Goal: Find specific page/section: Locate a particular part of the current website

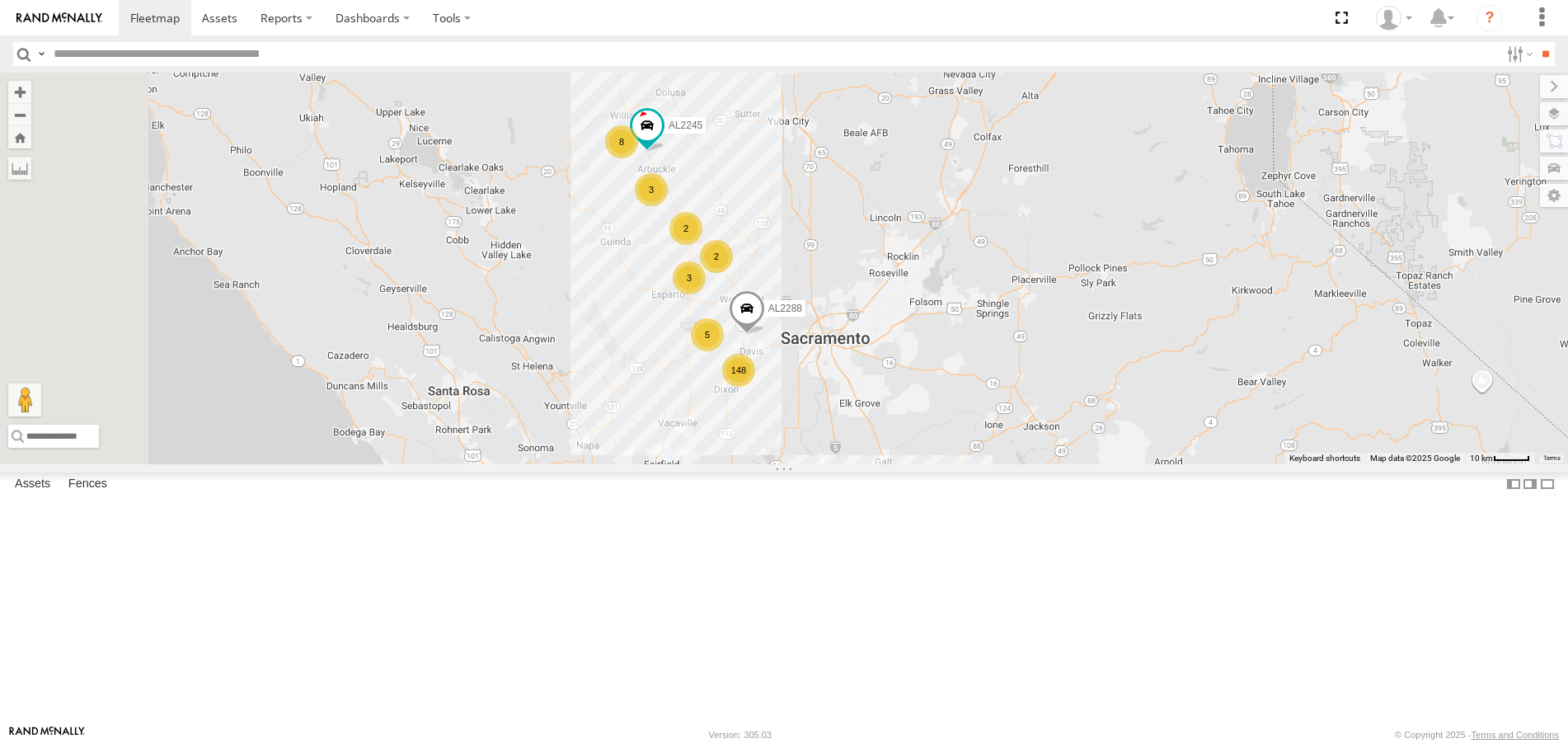
drag, startPoint x: 927, startPoint y: 287, endPoint x: 945, endPoint y: 372, distance: 86.9
click at [946, 366] on div "FRONTLOADER JD344H 148 3 8 5 3 AL2245 AL2288 2 2" at bounding box center [784, 269] width 1568 height 391
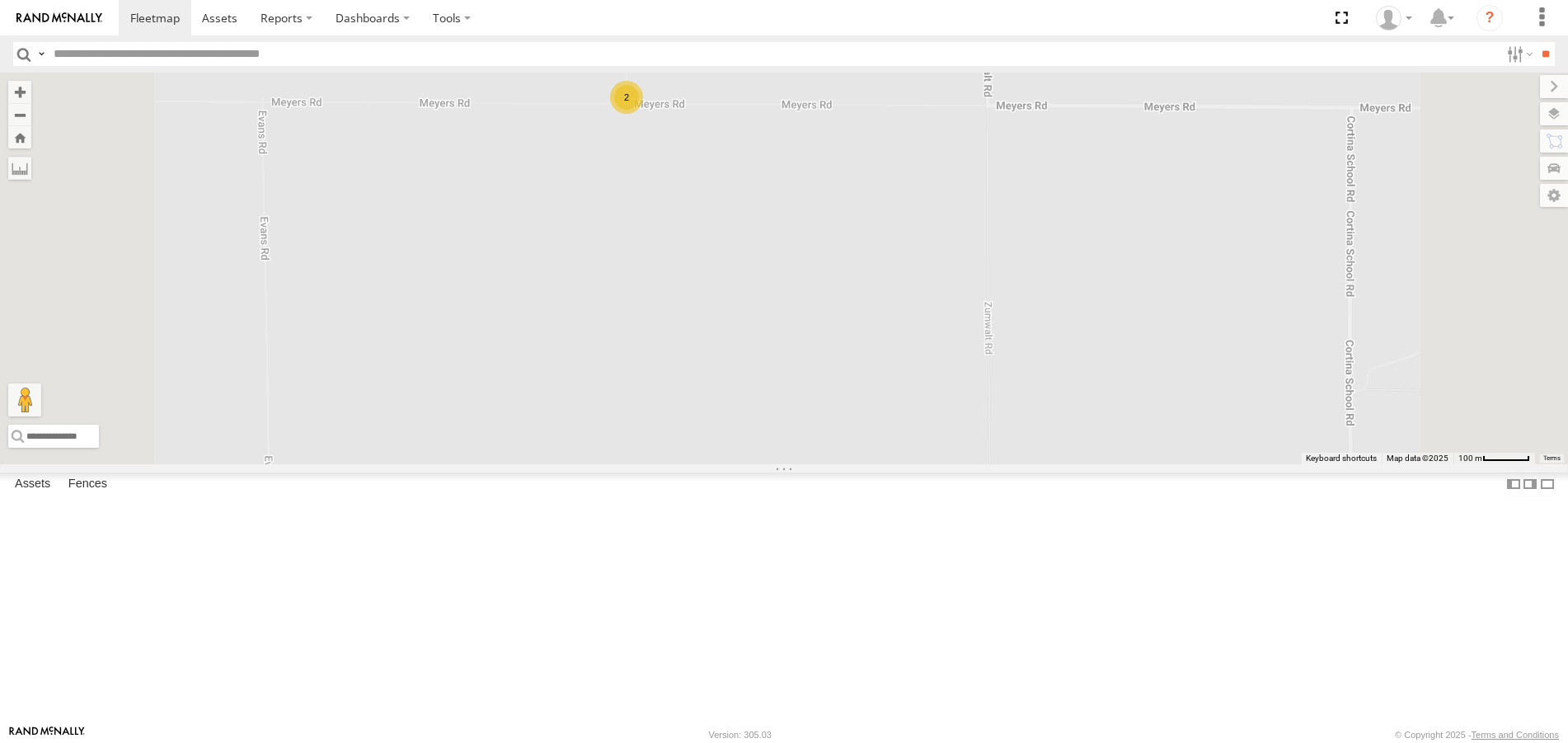
drag, startPoint x: 856, startPoint y: 240, endPoint x: 894, endPoint y: 372, distance: 137.4
click at [894, 372] on div "FRONTLOADER JD344H AL2245 AL2288 2 AL2303" at bounding box center [784, 269] width 1568 height 391
click at [1553, 109] on label at bounding box center [1538, 113] width 60 height 23
click at [0, 0] on span "Overlays" at bounding box center [0, 0] width 0 height 0
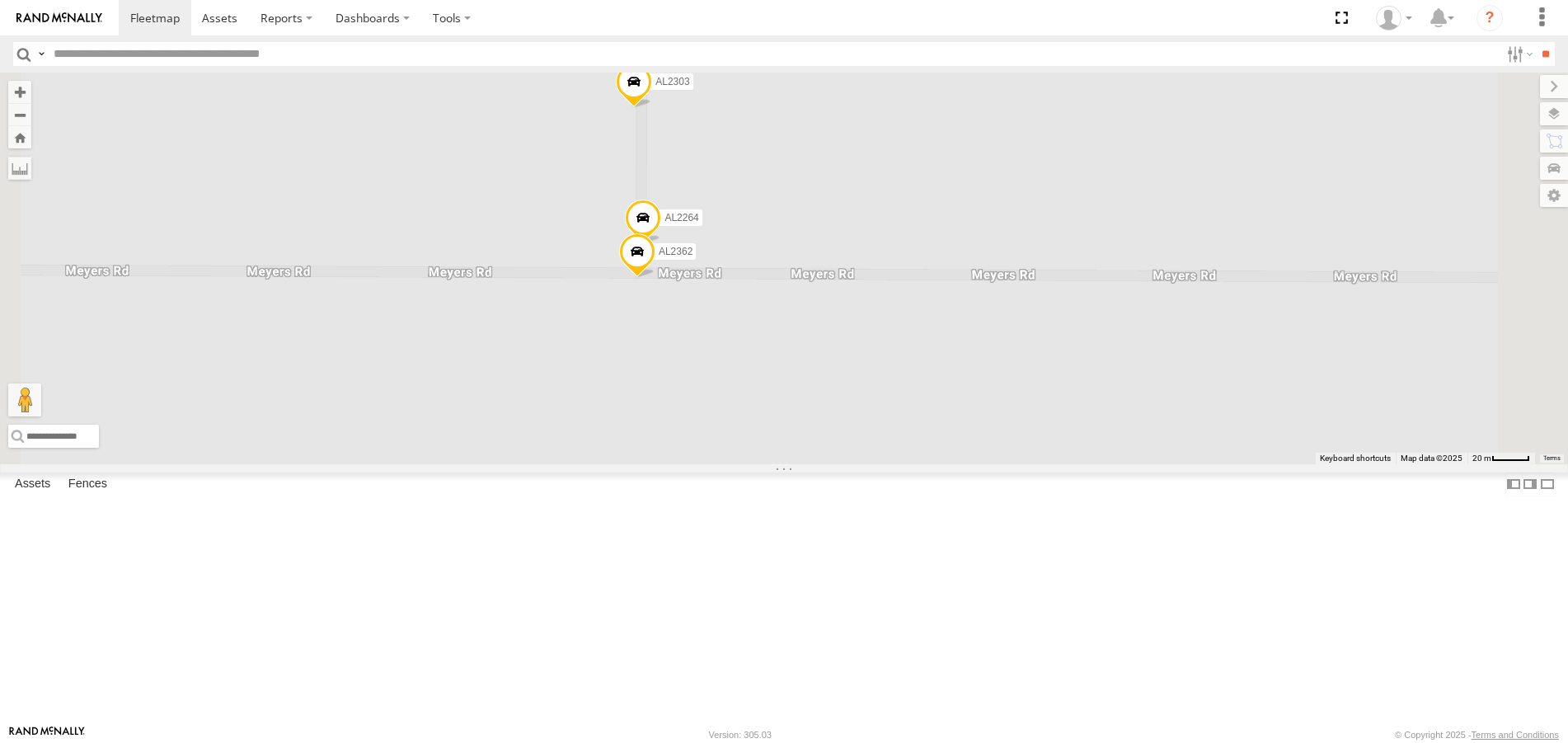
click at [0, 0] on span "Overlays" at bounding box center [0, 0] width 0 height 0
click at [0, 0] on span "Fences" at bounding box center [0, 0] width 0 height 0
click at [0, 0] on span "Assets" at bounding box center [0, 0] width 0 height 0
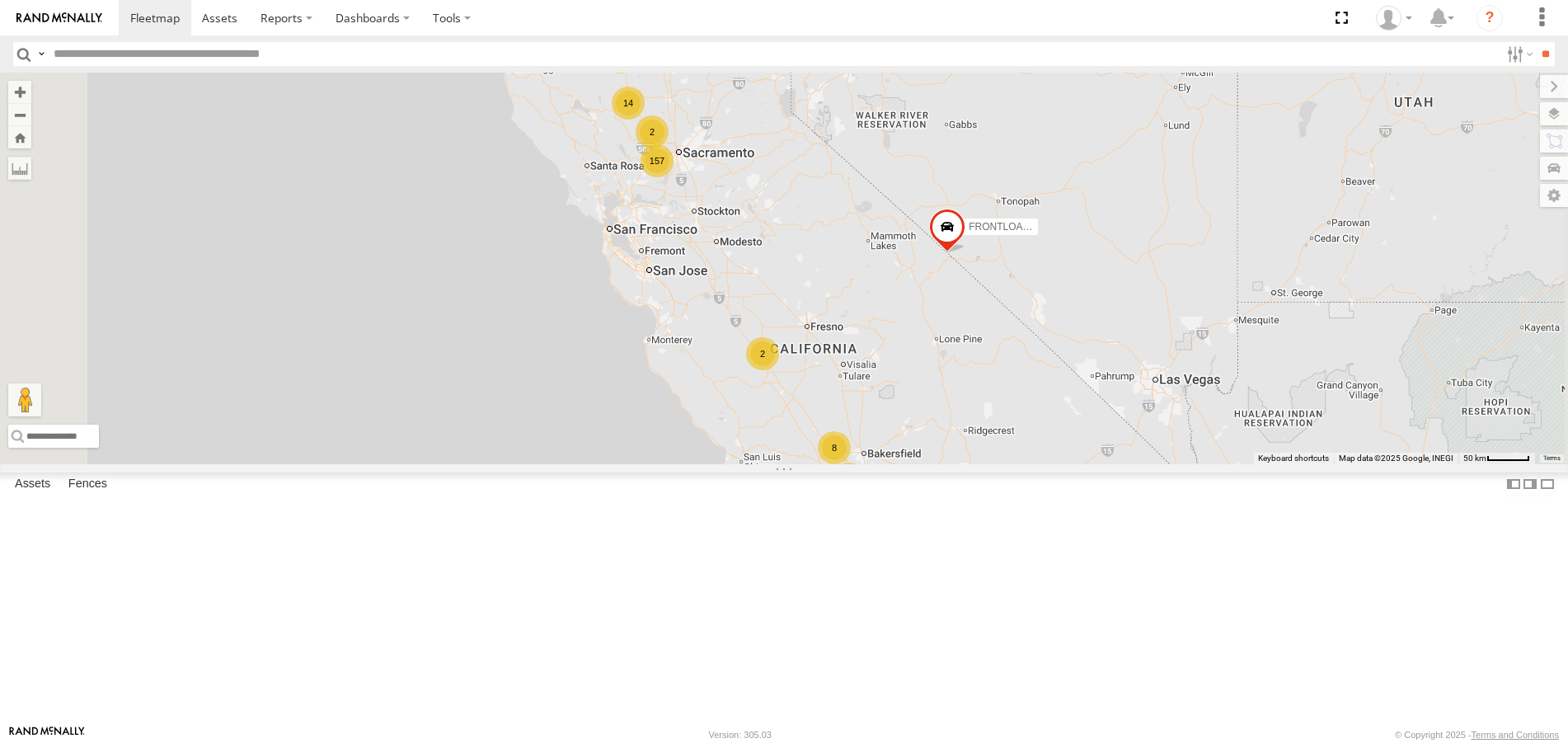
click at [0, 0] on span "Traffic" at bounding box center [0, 0] width 0 height 0
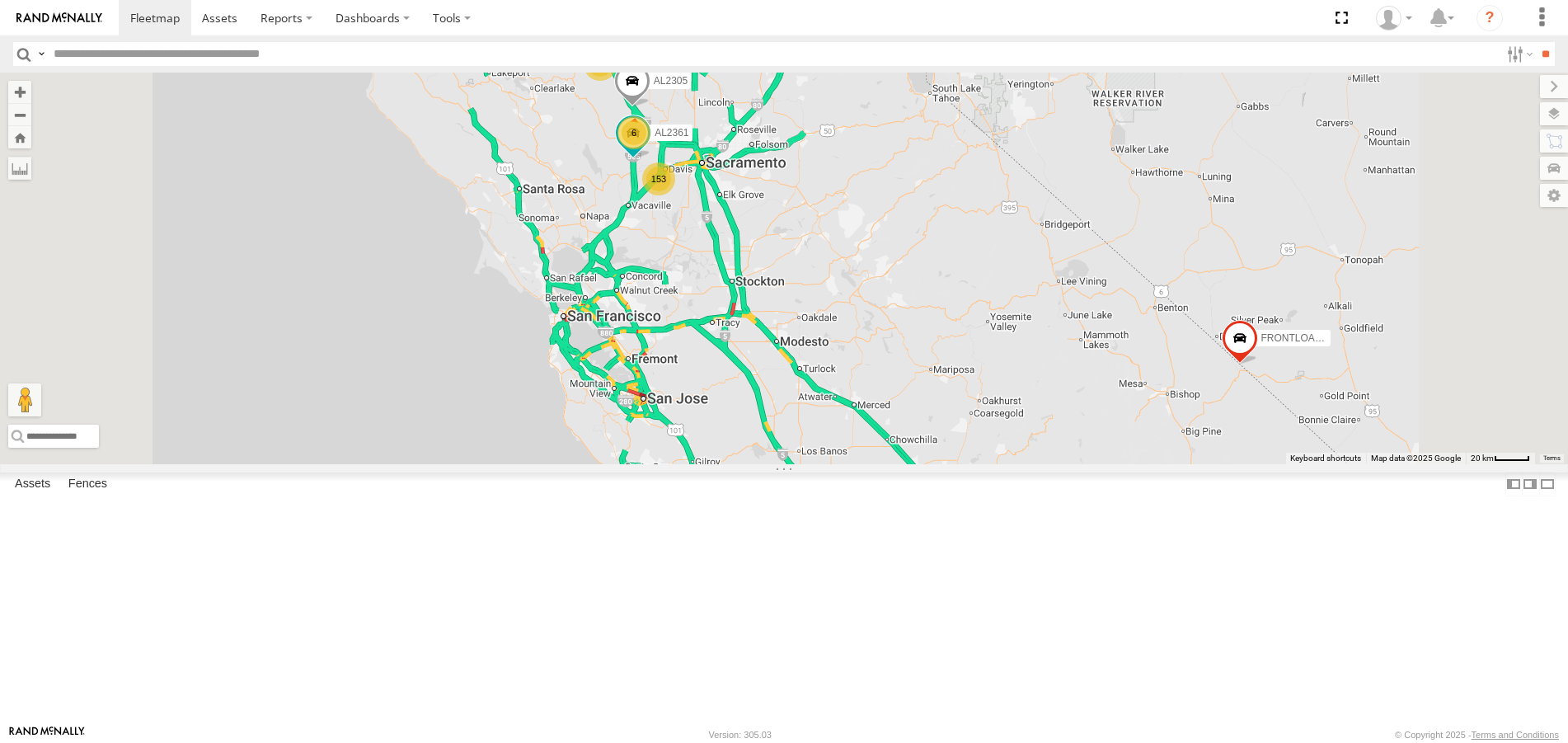
drag, startPoint x: 853, startPoint y: 137, endPoint x: 889, endPoint y: 209, distance: 80.5
click at [889, 209] on div "FRONTLOADER JD344H 153 6 12 5 2 AL2361 AL2305" at bounding box center [784, 269] width 1568 height 391
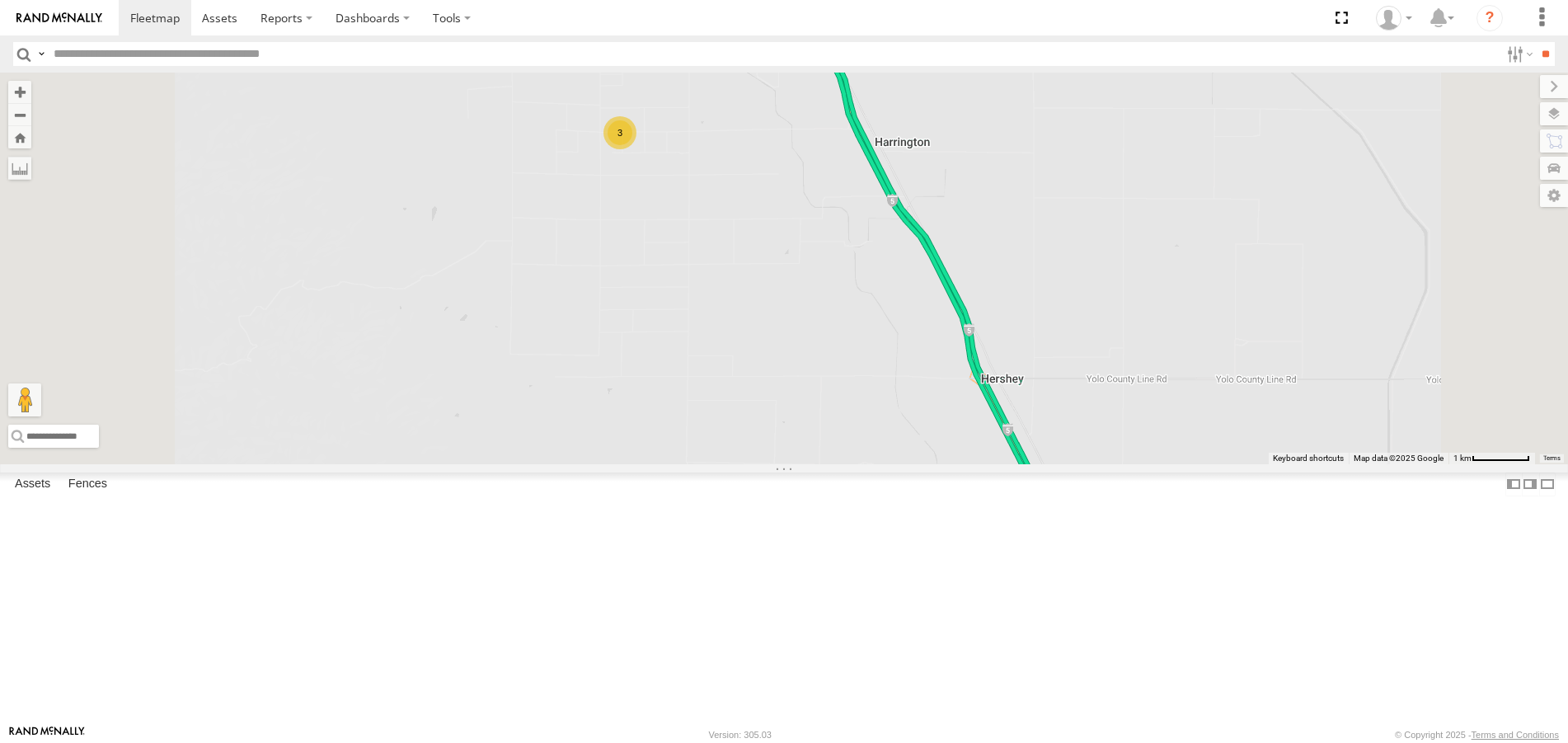
click at [0, 0] on span "Traffic" at bounding box center [0, 0] width 0 height 0
click at [0, 0] on span "Assets" at bounding box center [0, 0] width 0 height 0
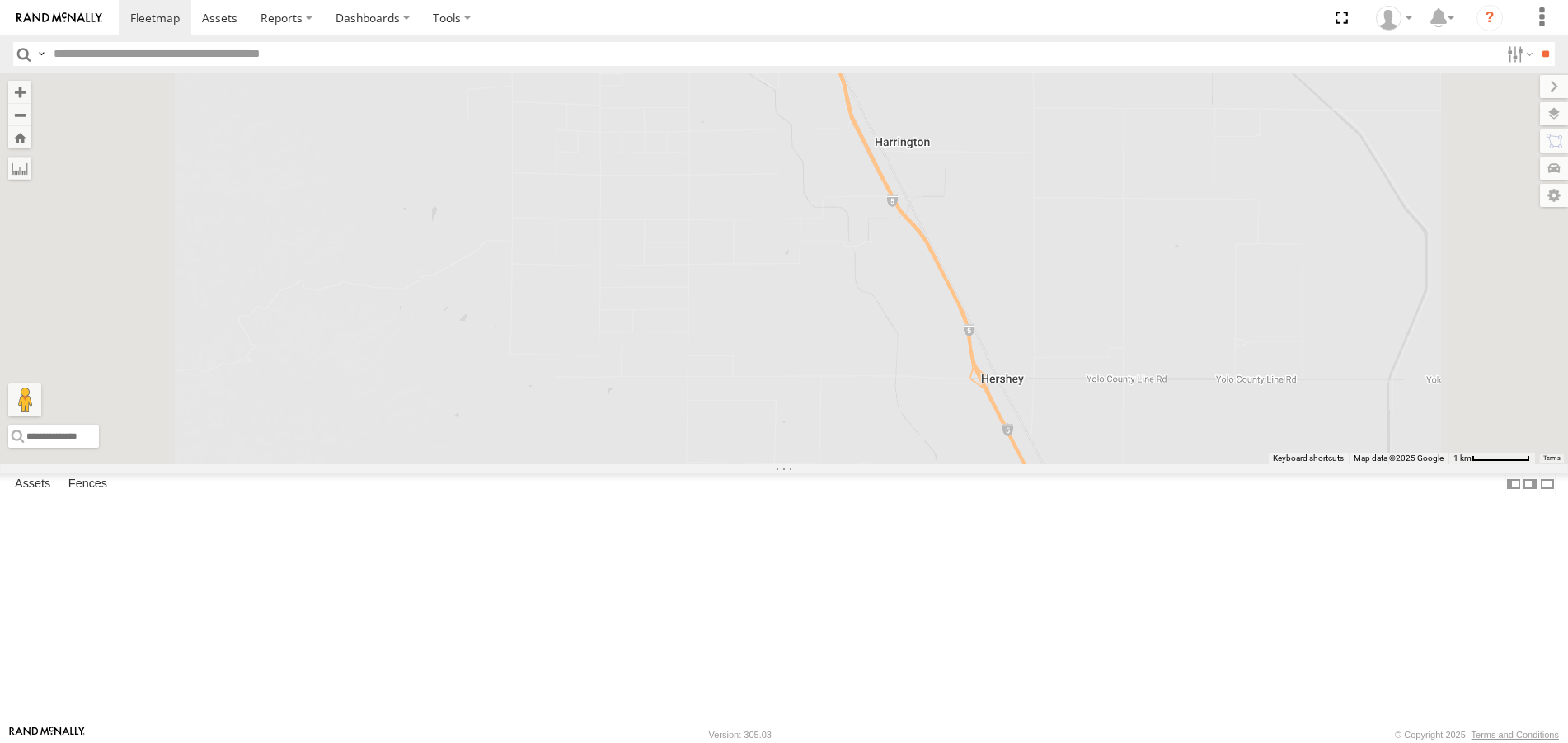
click at [0, 0] on span "Assets" at bounding box center [0, 0] width 0 height 0
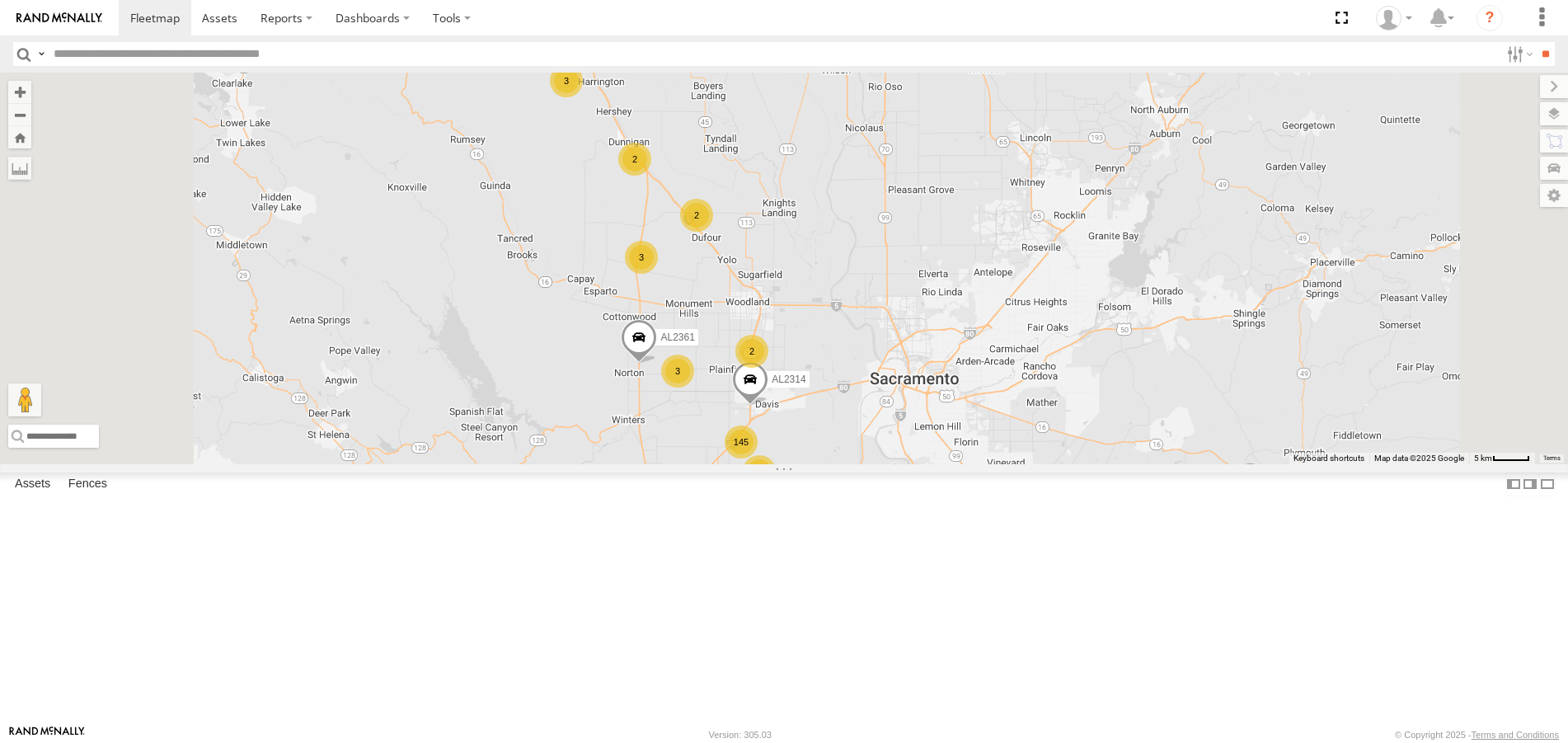
drag, startPoint x: 808, startPoint y: 192, endPoint x: 829, endPoint y: 240, distance: 52.4
click at [829, 240] on div "FRONTLOADER JD344H AL2361 145 3 3 3 AL2314 2 2 2 2" at bounding box center [784, 269] width 1568 height 391
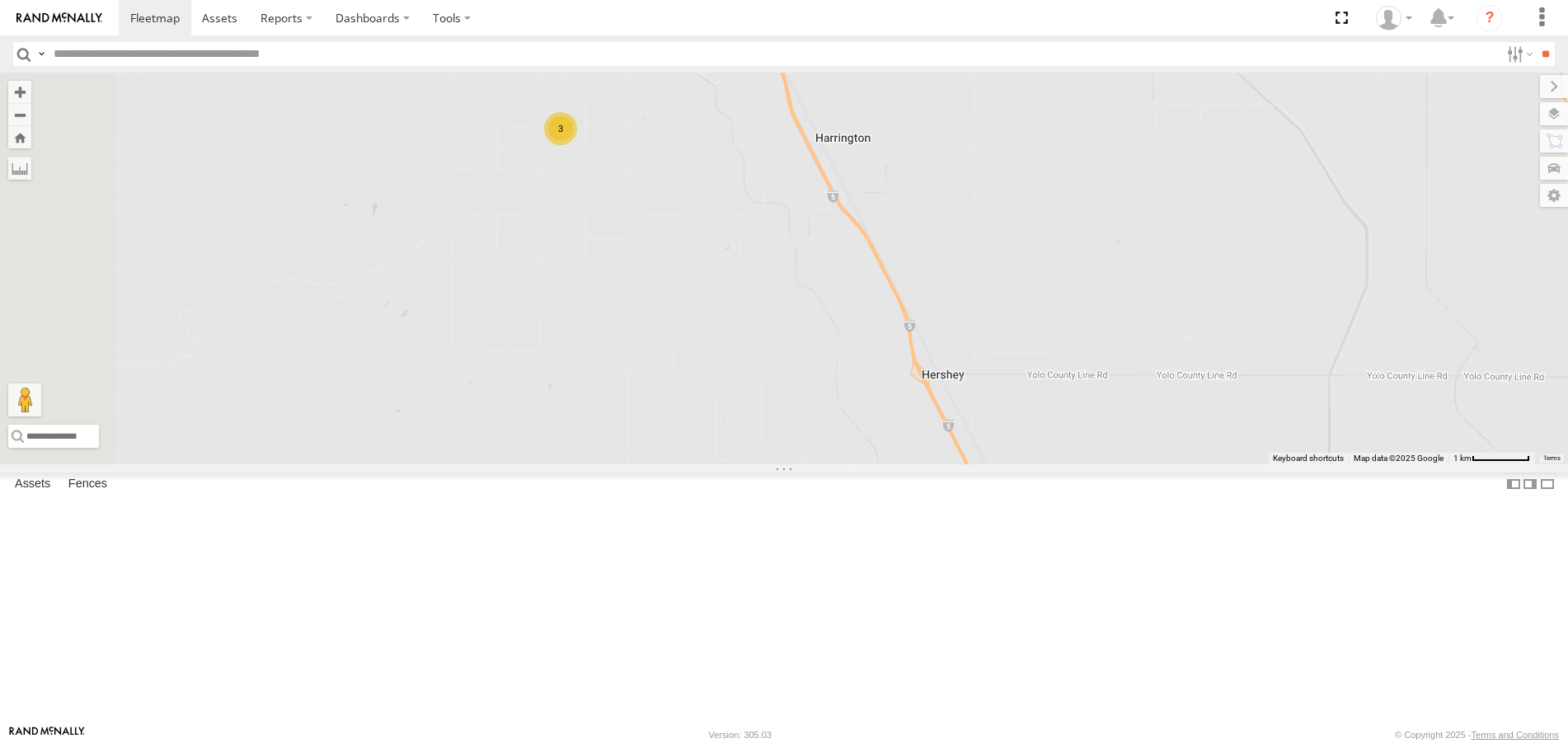
drag, startPoint x: 856, startPoint y: 306, endPoint x: 882, endPoint y: 338, distance: 41.2
click at [882, 338] on div "FRONTLOADER JD344H AL2361 AL2314 AL2245 3" at bounding box center [784, 269] width 1568 height 391
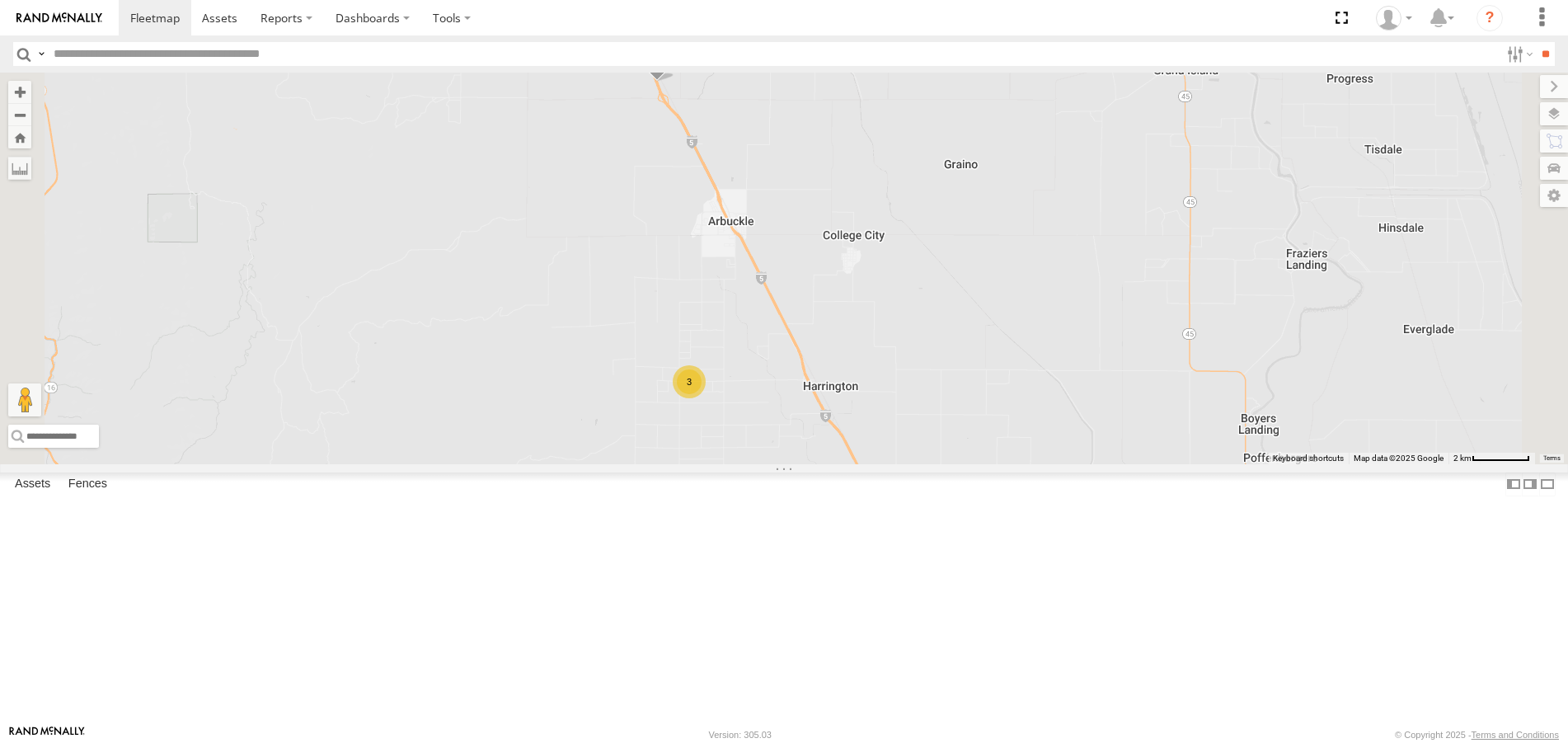
drag, startPoint x: 855, startPoint y: 323, endPoint x: 946, endPoint y: 589, distance: 281.1
click at [949, 463] on div "FRONTLOADER JD344H AL2361 AL2314 AL2245 3 2" at bounding box center [784, 269] width 1568 height 391
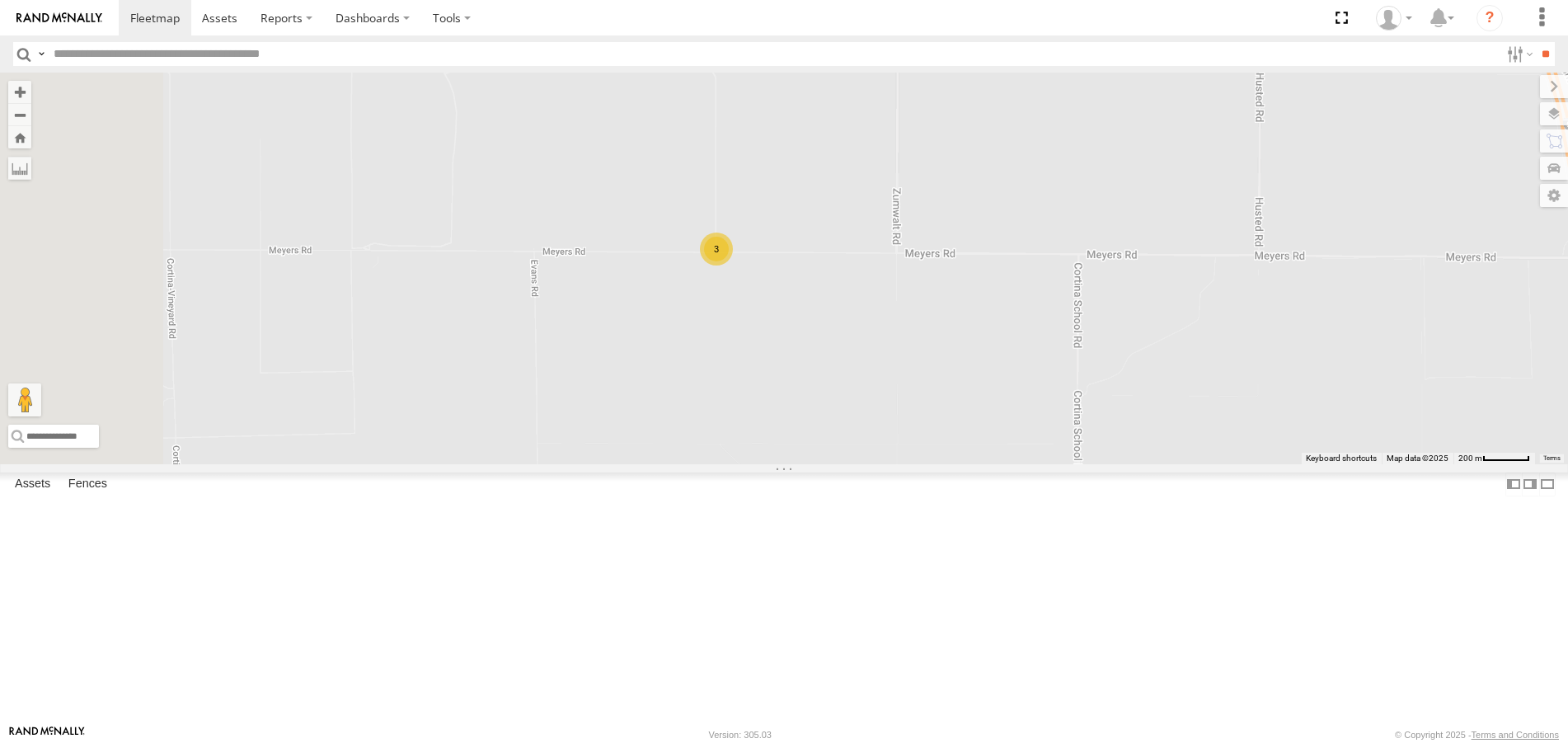
drag, startPoint x: 1155, startPoint y: 345, endPoint x: 1170, endPoint y: 329, distance: 21.9
click at [1170, 329] on div "FRONTLOADER JD344H AL2361 AL2314 AL2245 2 3" at bounding box center [784, 269] width 1568 height 391
